Goal: Task Accomplishment & Management: Use online tool/utility

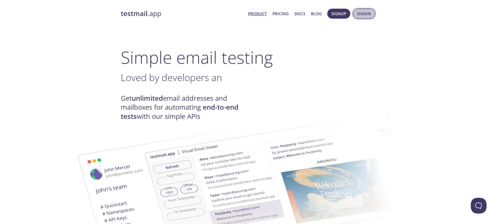
click at [361, 9] on button "Signin" at bounding box center [364, 14] width 22 height 10
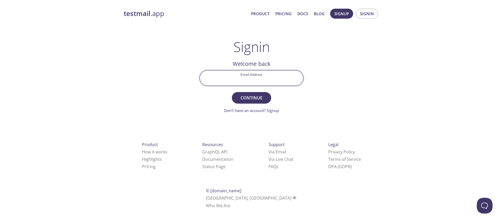
click at [244, 74] on input "Email Address" at bounding box center [251, 77] width 103 height 15
type input "[EMAIL_ADDRESS][DOMAIN_NAME]"
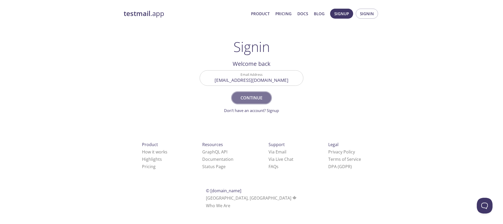
click at [259, 95] on span "Continue" at bounding box center [251, 97] width 28 height 7
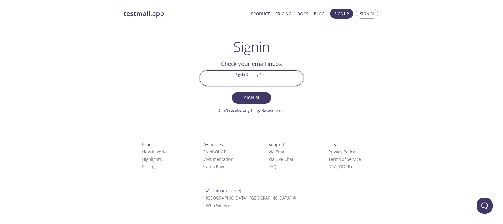
click at [257, 79] on input "Signin Security Code" at bounding box center [251, 77] width 103 height 15
paste input "WLCDNNG"
type input "WLCDNNG"
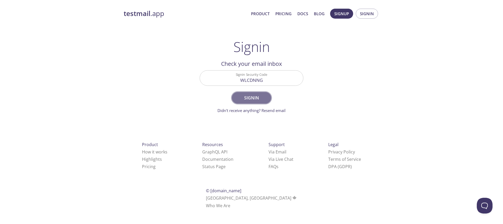
click at [247, 95] on span "Signin" at bounding box center [251, 97] width 28 height 7
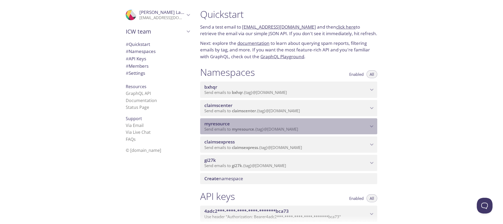
click at [245, 126] on span "myresource" at bounding box center [286, 124] width 164 height 6
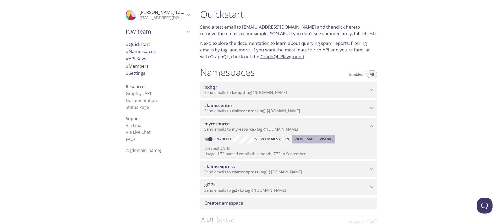
click at [307, 137] on span "View Emails (Visual)" at bounding box center [313, 139] width 39 height 6
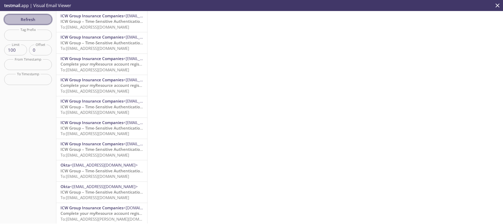
click at [36, 19] on span "Refresh" at bounding box center [27, 19] width 39 height 7
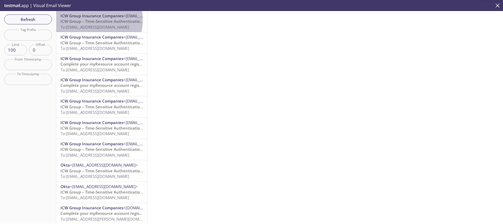
click at [89, 20] on span "ICW Group – Time-Sensitive Authentication Code" at bounding box center [106, 21] width 93 height 5
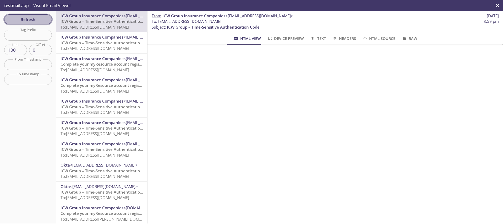
click at [36, 18] on span "Refresh" at bounding box center [27, 19] width 39 height 7
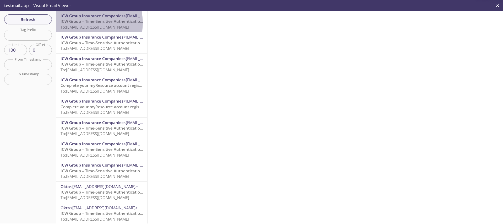
click at [80, 23] on span "ICW Group – Time-Sensitive Authentication Code" at bounding box center [106, 21] width 93 height 5
